Goal: Information Seeking & Learning: Learn about a topic

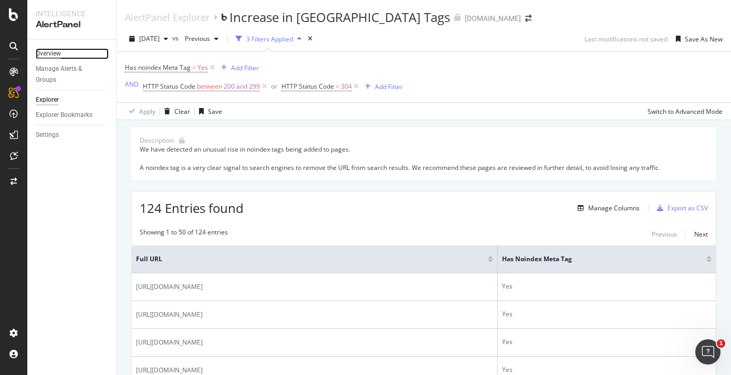
click at [52, 51] on div "Overview" at bounding box center [48, 53] width 25 height 11
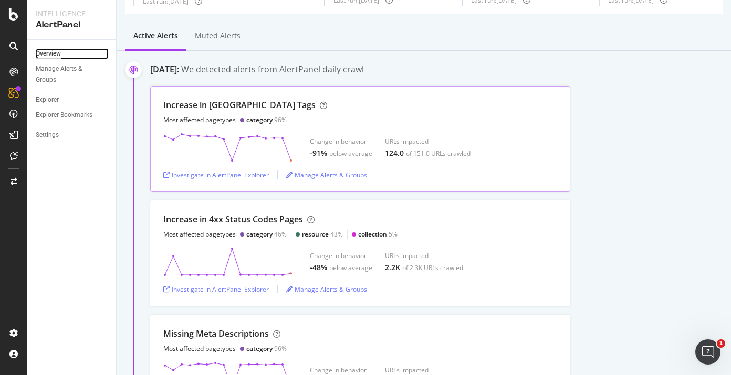
scroll to position [66, 0]
click at [254, 287] on div "Investigate in AlertPanel Explorer" at bounding box center [215, 288] width 105 height 9
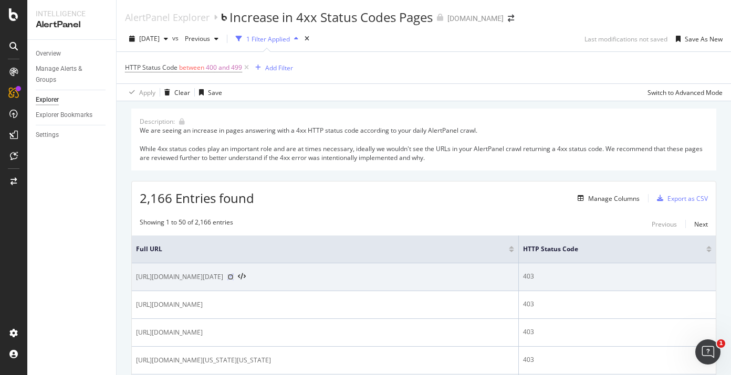
click at [234, 274] on icon at bounding box center [230, 277] width 6 height 6
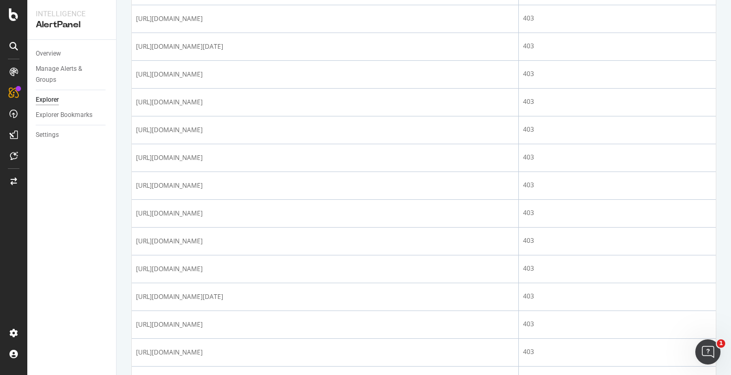
scroll to position [131, 0]
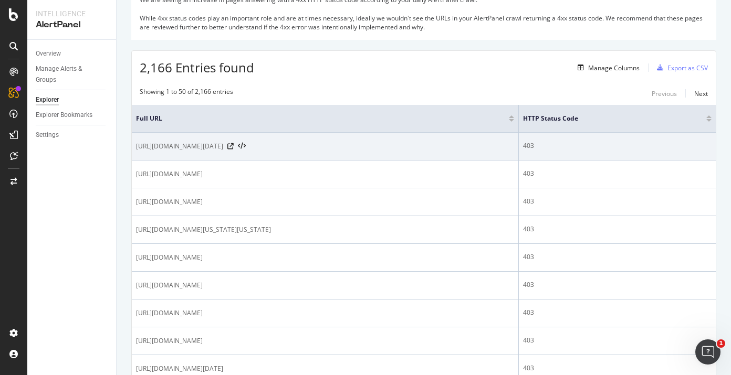
click at [580, 146] on div "403" at bounding box center [617, 145] width 188 height 9
